Goal: Task Accomplishment & Management: Use online tool/utility

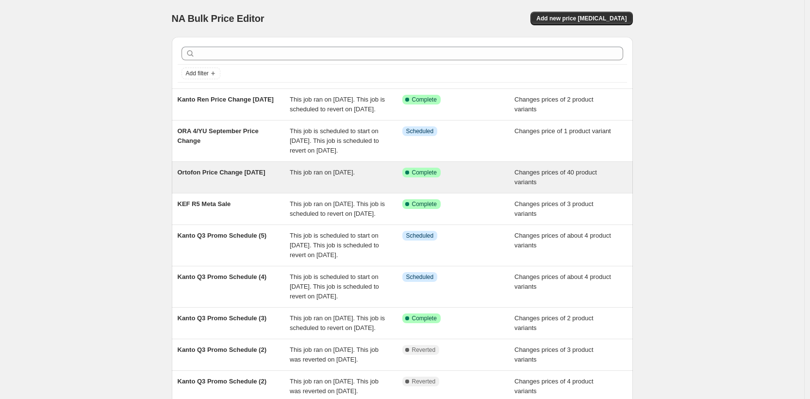
click at [251, 187] on div "Ortofon Price Change [DATE]" at bounding box center [234, 176] width 113 height 19
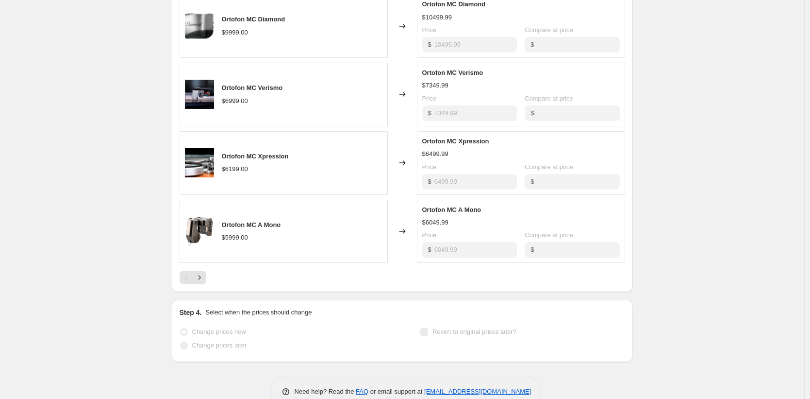
scroll to position [545, 0]
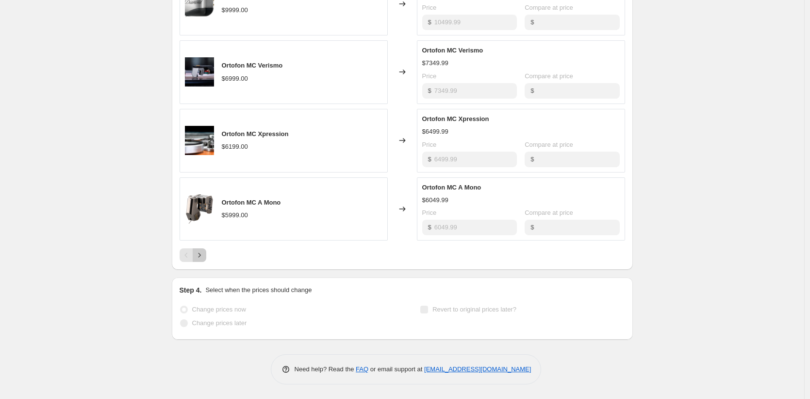
click at [204, 253] on icon "Next" at bounding box center [200, 255] width 10 height 10
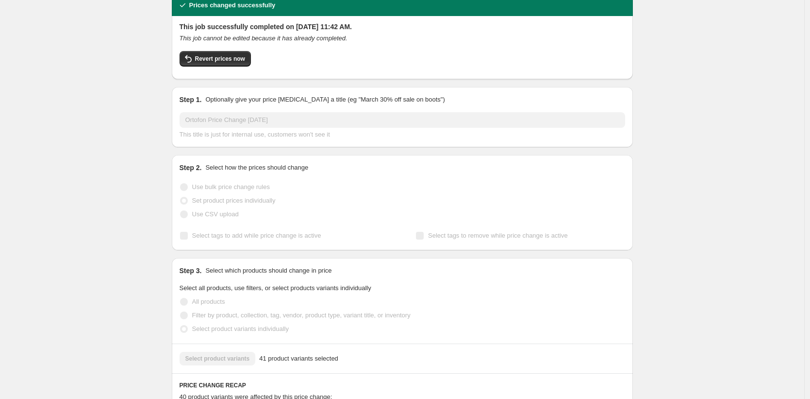
scroll to position [0, 0]
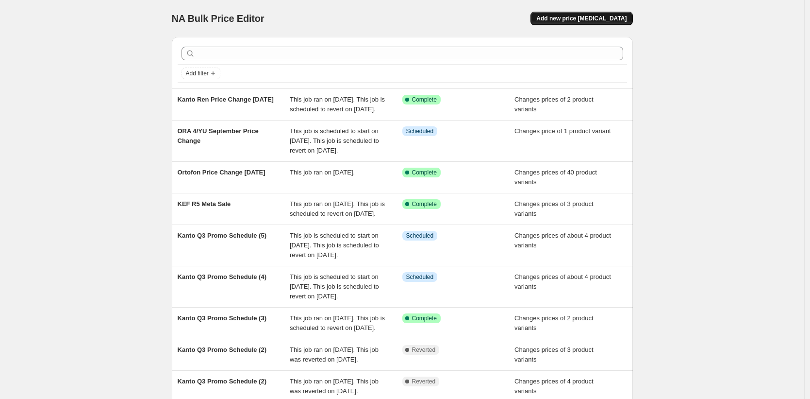
click at [592, 16] on span "Add new price [MEDICAL_DATA]" at bounding box center [581, 19] width 90 height 8
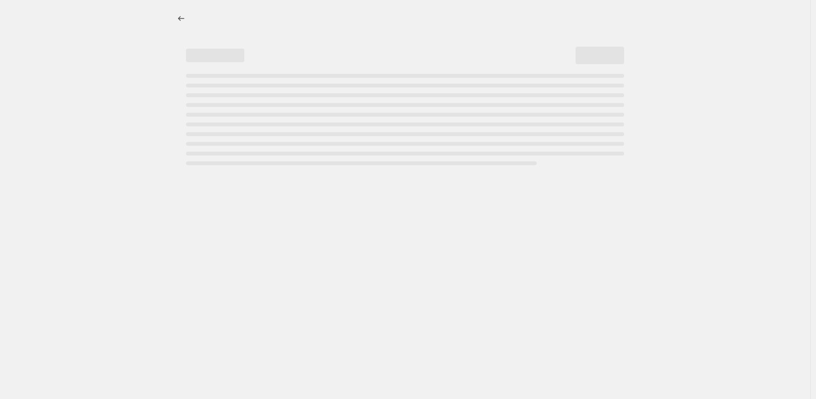
select select "percentage"
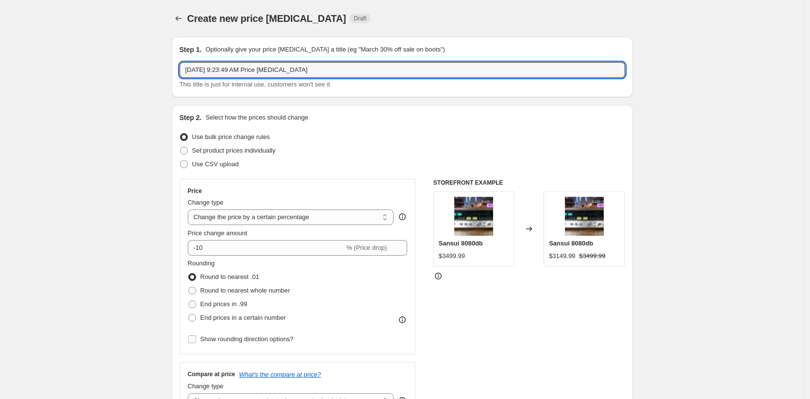
drag, startPoint x: 330, startPoint y: 72, endPoint x: 168, endPoint y: 66, distance: 161.3
type input "Ortofon Stylus Change"
click at [187, 151] on span at bounding box center [184, 151] width 8 height 8
click at [181, 147] on input "Set product prices individually" at bounding box center [180, 147] width 0 height 0
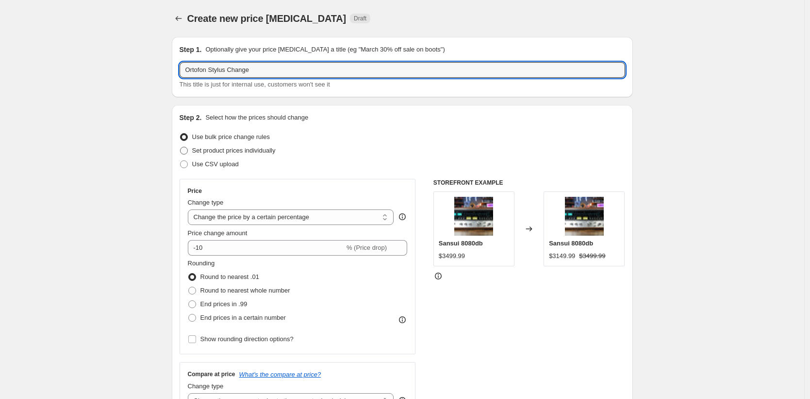
radio input "true"
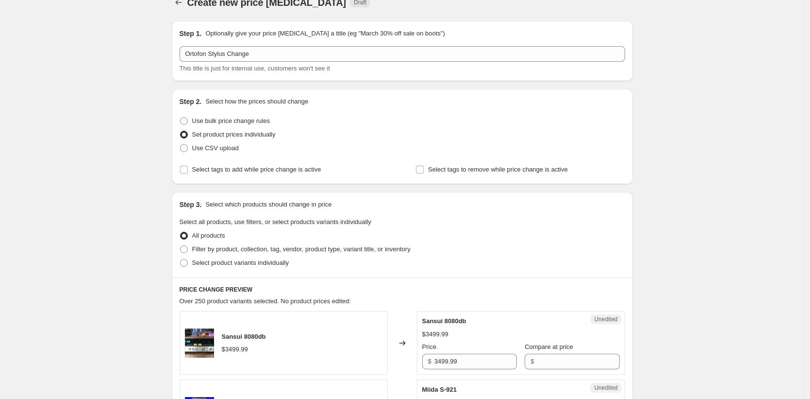
scroll to position [33, 0]
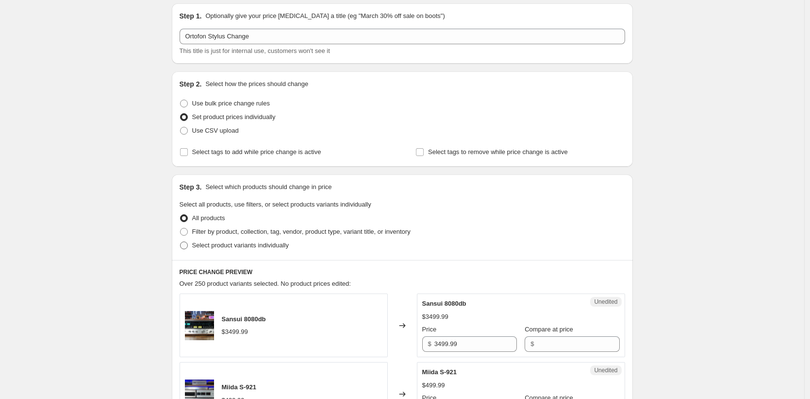
click at [182, 244] on span at bounding box center [184, 245] width 8 height 8
click at [181, 242] on input "Select product variants individually" at bounding box center [180, 241] width 0 height 0
radio input "true"
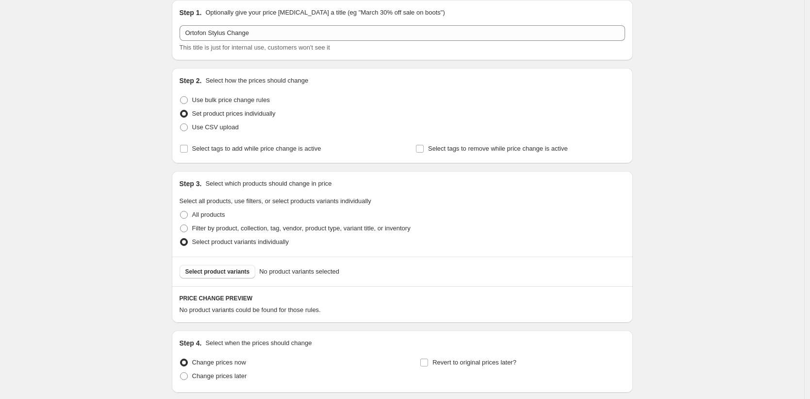
scroll to position [37, 0]
click at [185, 213] on span at bounding box center [184, 214] width 8 height 8
click at [181, 211] on input "All products" at bounding box center [180, 210] width 0 height 0
radio input "true"
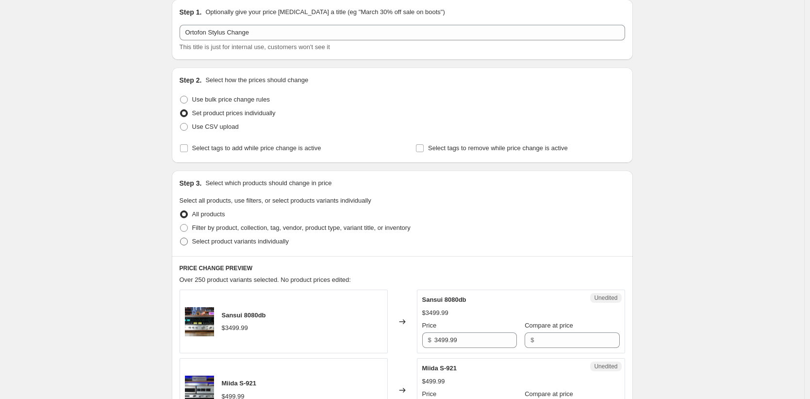
click at [184, 241] on span at bounding box center [184, 241] width 8 height 8
click at [181, 238] on input "Select product variants individually" at bounding box center [180, 237] width 0 height 0
radio input "true"
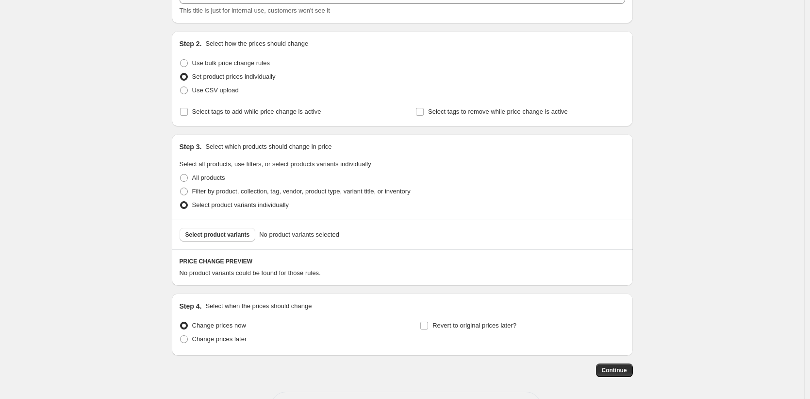
scroll to position [111, 0]
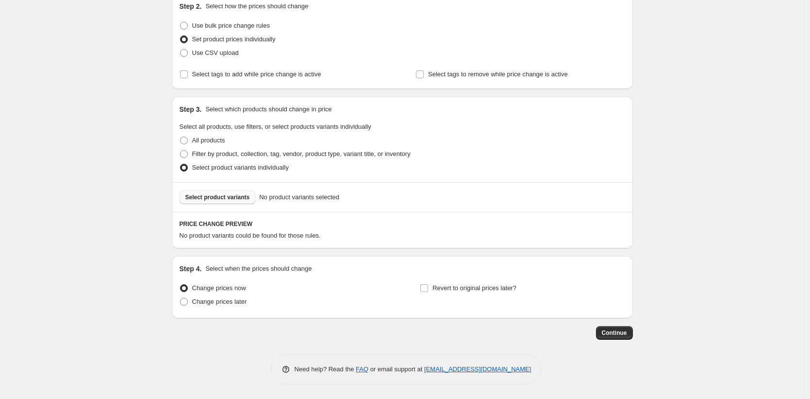
click at [202, 197] on span "Select product variants" at bounding box center [217, 197] width 65 height 8
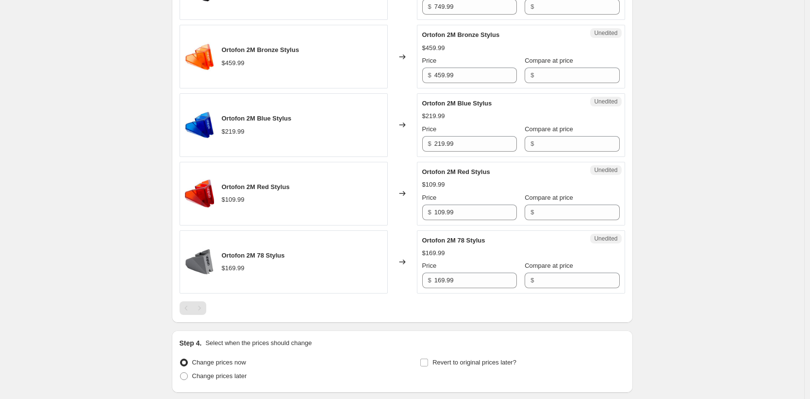
scroll to position [291, 0]
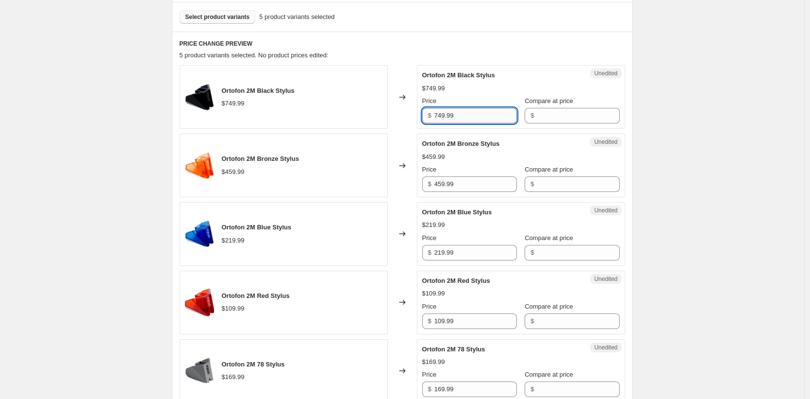
click at [479, 111] on input "749.99" at bounding box center [476, 116] width 83 height 16
type input "7"
type input "664.99"
click at [483, 190] on input "459.99" at bounding box center [476, 184] width 83 height 16
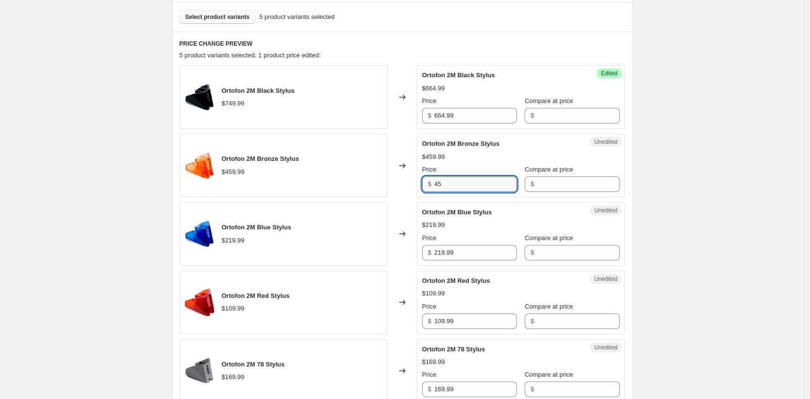
type input "4"
type input "344.99"
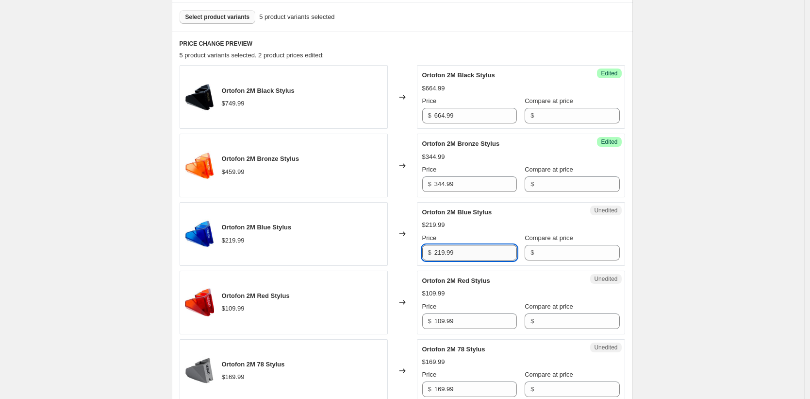
click at [466, 250] on input "219.99" at bounding box center [476, 253] width 83 height 16
type input "2"
type input "166.99"
click at [684, 183] on div "Create new price [MEDICAL_DATA]. This page is ready Create new price [MEDICAL_D…" at bounding box center [402, 145] width 804 height 873
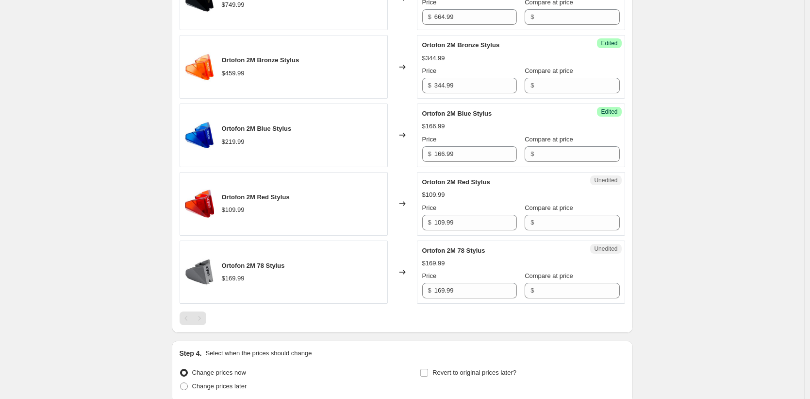
scroll to position [401, 0]
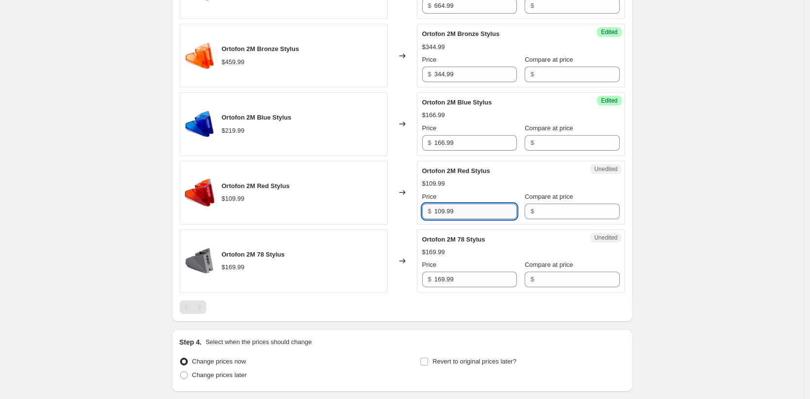
click at [481, 216] on input "109.99" at bounding box center [476, 211] width 83 height 16
type input "1"
type input "96.99"
click at [483, 269] on div "Price $ 169.99" at bounding box center [469, 273] width 95 height 27
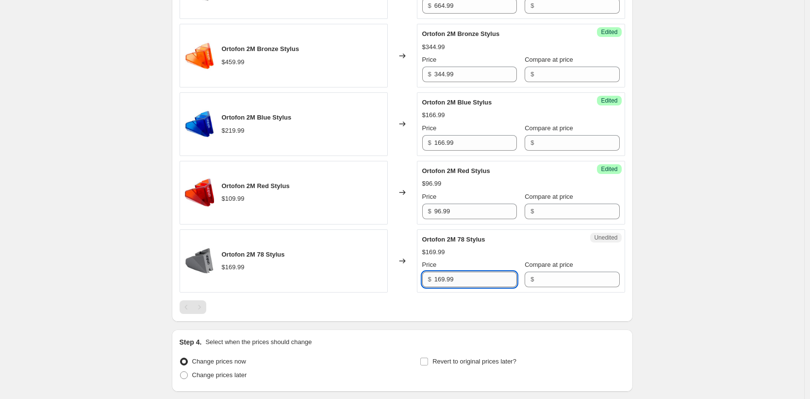
click at [480, 280] on input "169.99" at bounding box center [476, 279] width 83 height 16
type input "1"
type input "137.99"
click at [726, 262] on div "Create new price [MEDICAL_DATA]. This page is ready Create new price [MEDICAL_D…" at bounding box center [402, 35] width 804 height 873
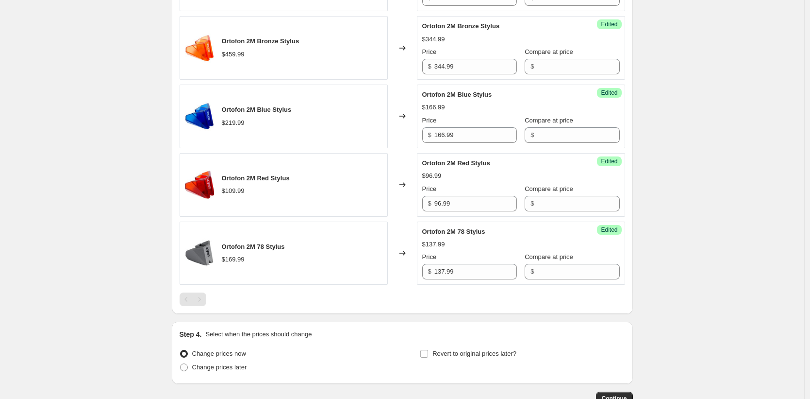
scroll to position [474, 0]
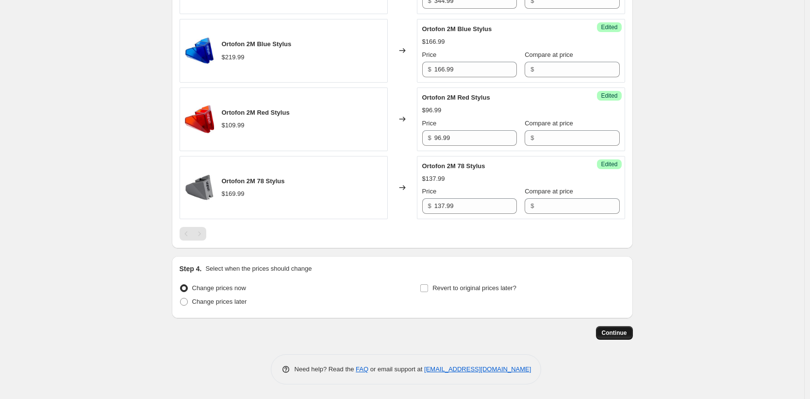
click at [616, 334] on span "Continue" at bounding box center [614, 333] width 25 height 8
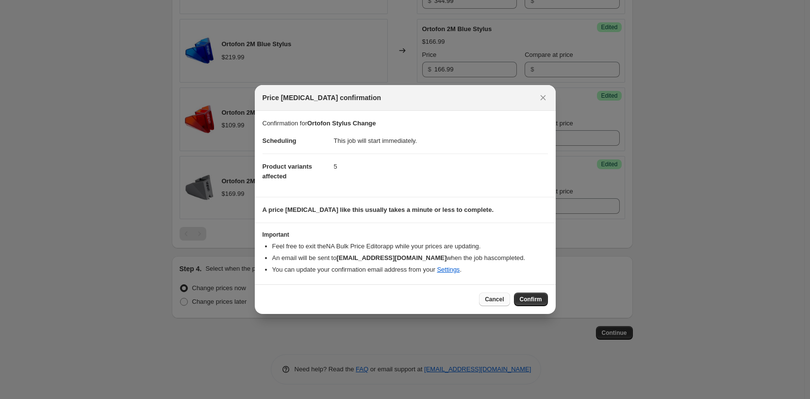
click at [487, 300] on span "Cancel" at bounding box center [494, 299] width 19 height 8
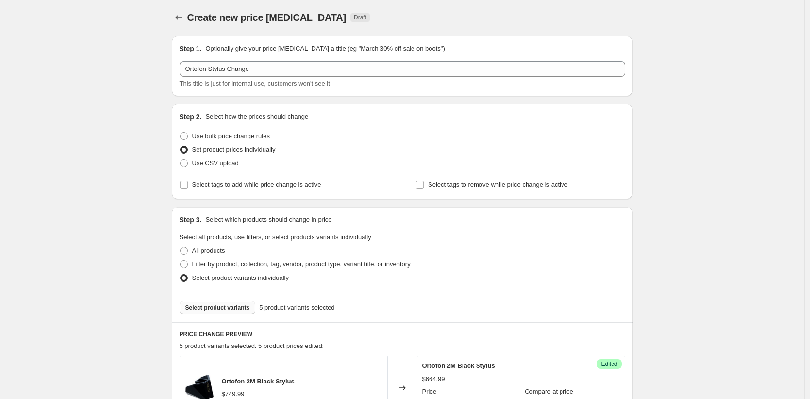
scroll to position [2, 0]
click at [212, 304] on span "Select product variants" at bounding box center [217, 306] width 65 height 8
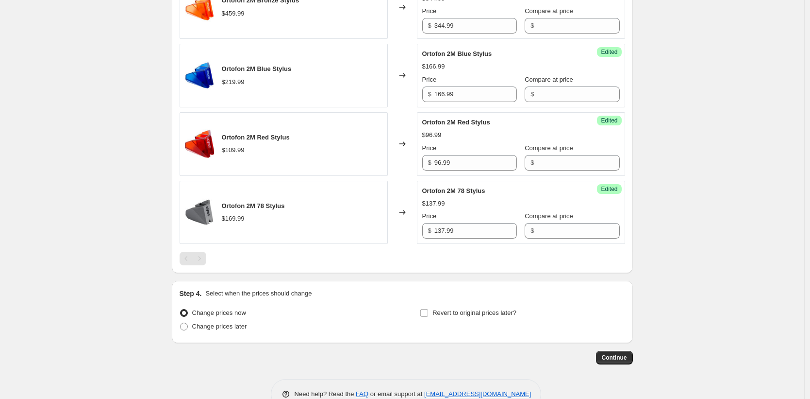
scroll to position [474, 0]
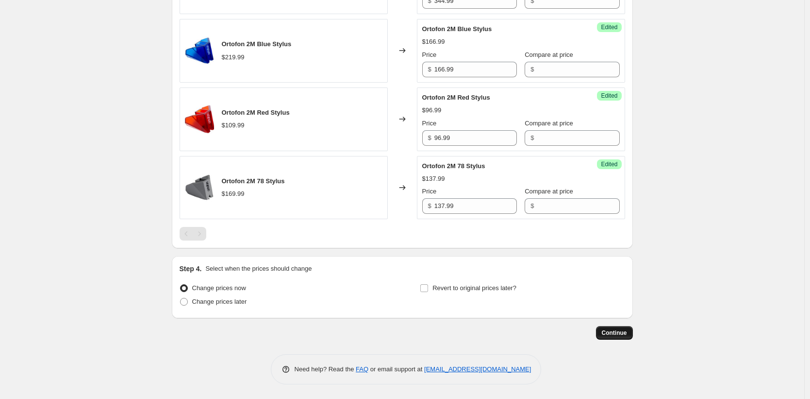
click at [615, 331] on span "Continue" at bounding box center [614, 333] width 25 height 8
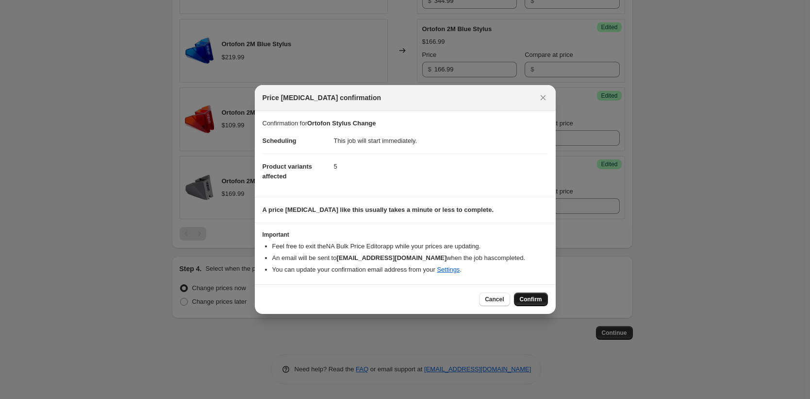
click at [528, 301] on span "Confirm" at bounding box center [531, 299] width 22 height 8
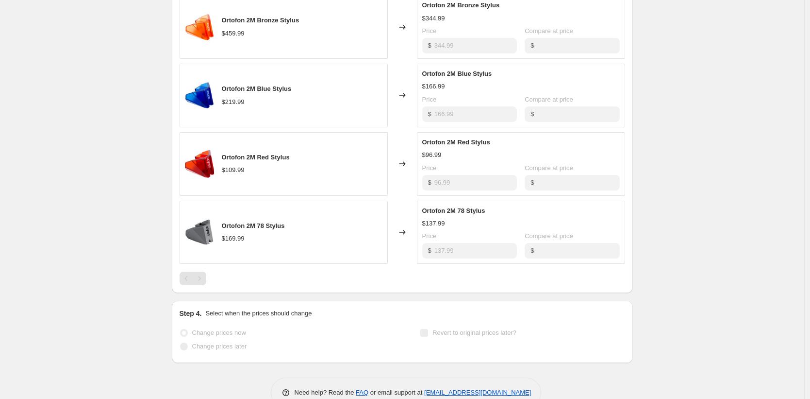
scroll to position [500, 0]
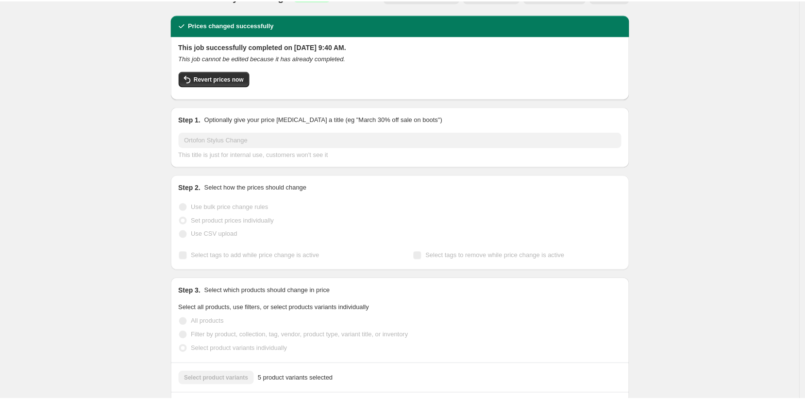
scroll to position [0, 0]
